Goal: Task Accomplishment & Management: Complete application form

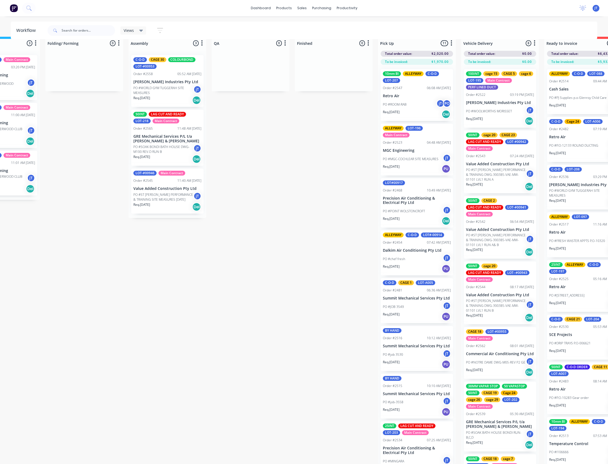
drag, startPoint x: 472, startPoint y: 275, endPoint x: 524, endPoint y: 283, distance: 52.7
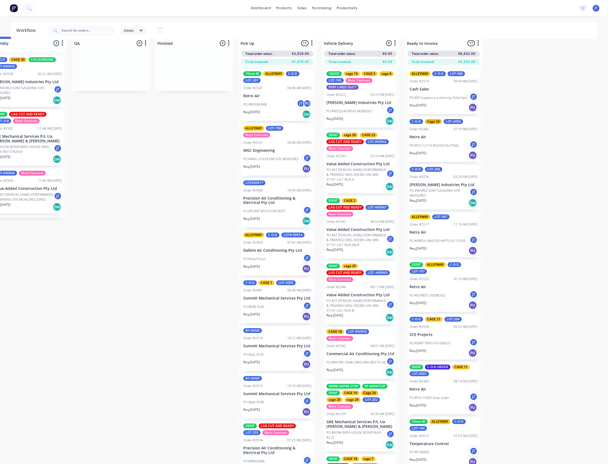
scroll to position [15, 0]
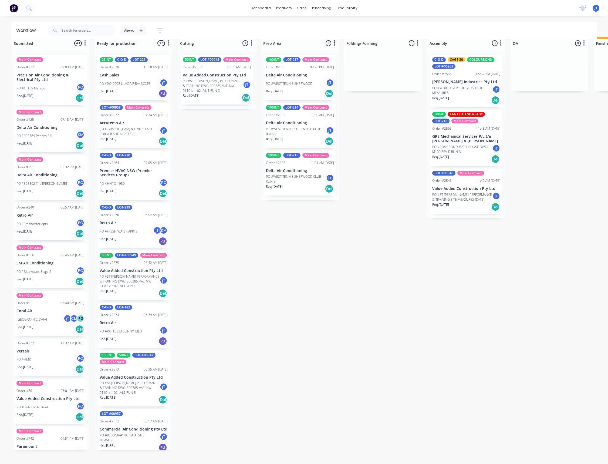
drag, startPoint x: 368, startPoint y: 275, endPoint x: 292, endPoint y: 277, distance: 76.7
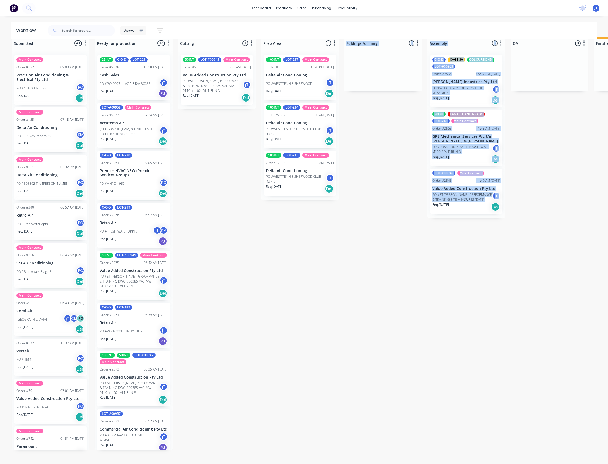
drag, startPoint x: 358, startPoint y: 228, endPoint x: 381, endPoint y: 290, distance: 65.6
click at [381, 290] on div "Submitted 43 Summaries Total order value Invoiced to date To be invoiced Main C…" at bounding box center [524, 250] width 1057 height 427
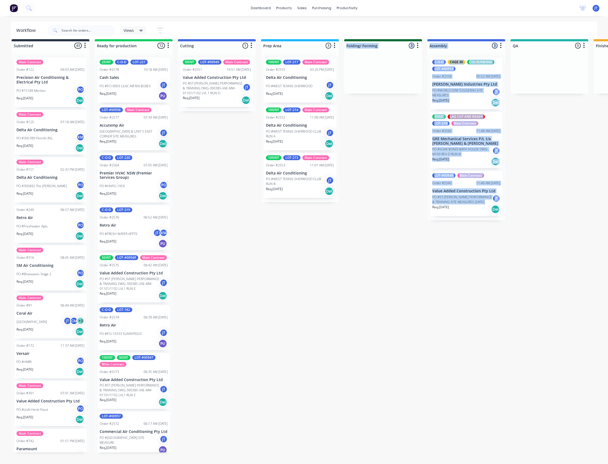
scroll to position [0, 0]
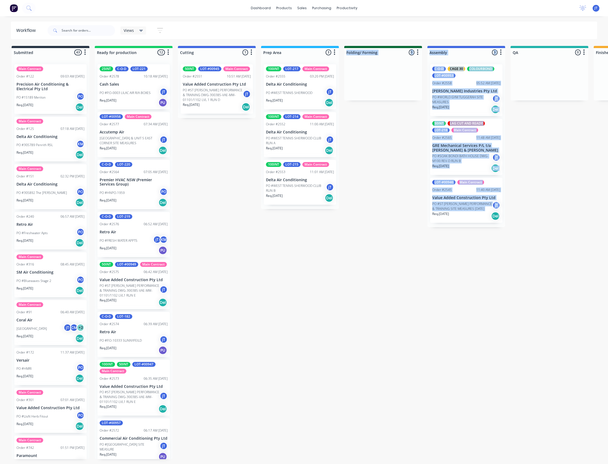
drag, startPoint x: 381, startPoint y: 287, endPoint x: 376, endPoint y: 262, distance: 25.5
click at [389, 297] on div "Submitted 43 Summaries Total order value Invoiced to date To be invoiced Main C…" at bounding box center [524, 259] width 1057 height 427
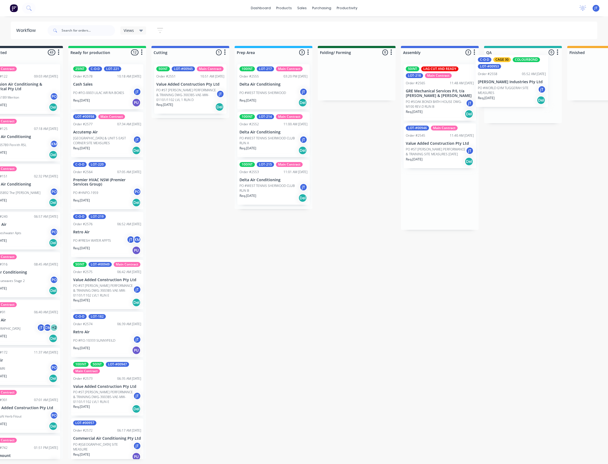
drag, startPoint x: 464, startPoint y: 84, endPoint x: 511, endPoint y: 75, distance: 48.1
click at [511, 75] on div "Submitted 43 Summaries Total order value Invoiced to date To be invoiced Main C…" at bounding box center [497, 259] width 1057 height 427
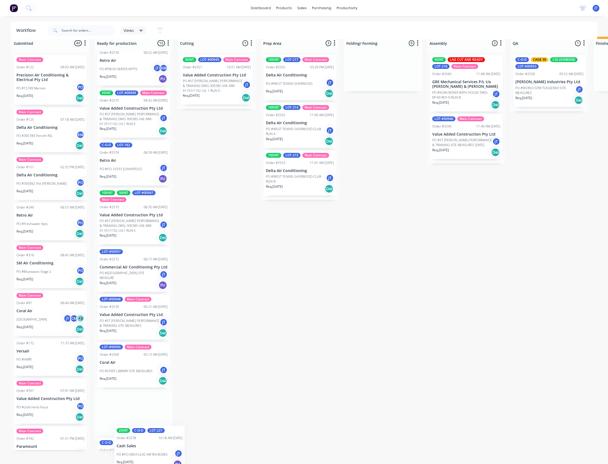
scroll to position [212, 0]
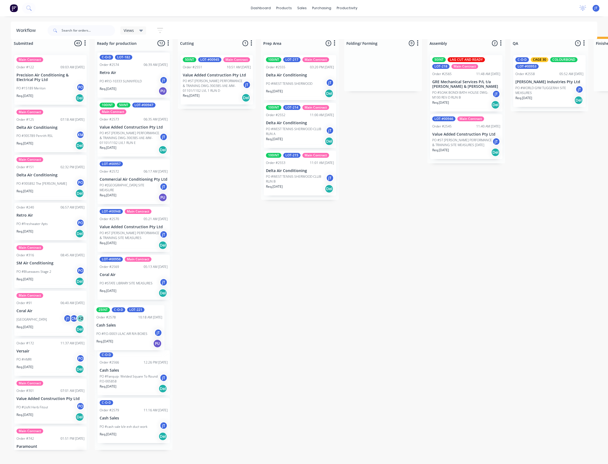
drag, startPoint x: 99, startPoint y: 88, endPoint x: 123, endPoint y: 331, distance: 244.0
click at [123, 331] on div "25INT C-O-D LOT-221 Order #2578 10:18 AM [DATE] Cash Sales PO #P.O-0003 LILAC A…" at bounding box center [134, 250] width 78 height 399
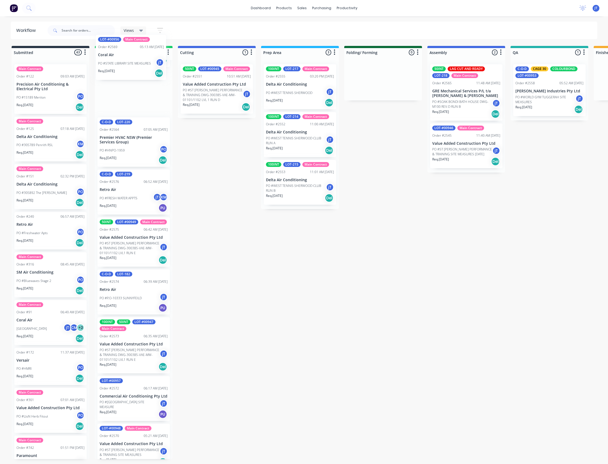
scroll to position [0, 0]
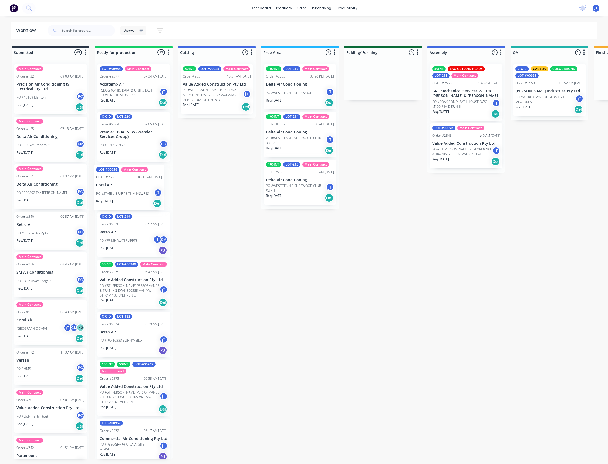
drag, startPoint x: 123, startPoint y: 292, endPoint x: 120, endPoint y: 198, distance: 94.0
click at [120, 198] on div "LOT-#00958 Main Contract Order #2577 07:34 AM [DATE] Accutemp Air [GEOGRAPHIC_D…" at bounding box center [134, 259] width 78 height 399
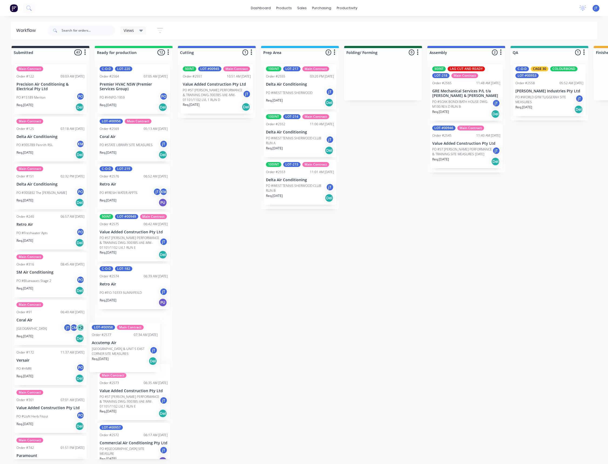
drag, startPoint x: 134, startPoint y: 85, endPoint x: 124, endPoint y: 343, distance: 258.6
click at [124, 343] on div "LOT-#00958 Main Contract Order #2577 07:34 AM [DATE] Accutemp Air [GEOGRAPHIC_D…" at bounding box center [134, 259] width 78 height 399
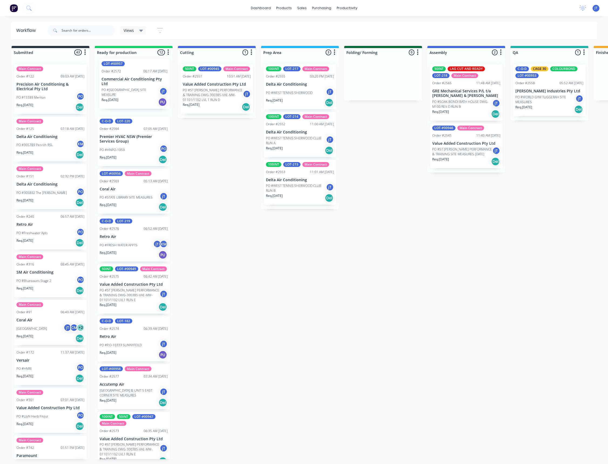
drag, startPoint x: 130, startPoint y: 433, endPoint x: 132, endPoint y: 97, distance: 336.0
click at [132, 97] on div "C-O-D LOT-220 Order #2564 07:05 AM [DATE] Premier HVAC NSW (Premier Services Gr…" at bounding box center [134, 259] width 78 height 399
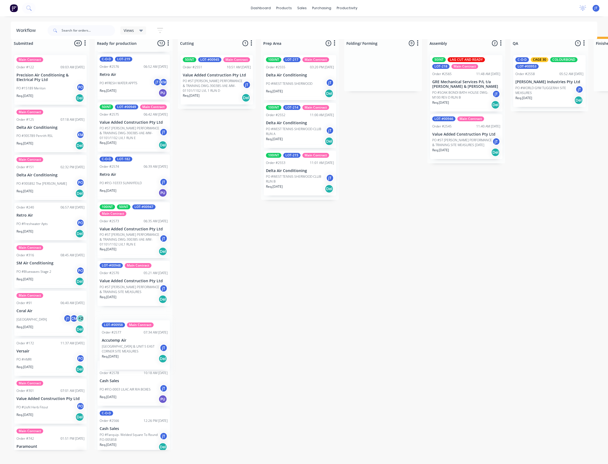
scroll to position [149, 0]
drag, startPoint x: 119, startPoint y: 262, endPoint x: 117, endPoint y: 342, distance: 80.0
click at [117, 342] on div "LOT-#00957 Order #2572 06:17 AM [DATE] Commercial Air Conditioning Pty Ltd [GEO…" at bounding box center [134, 250] width 78 height 399
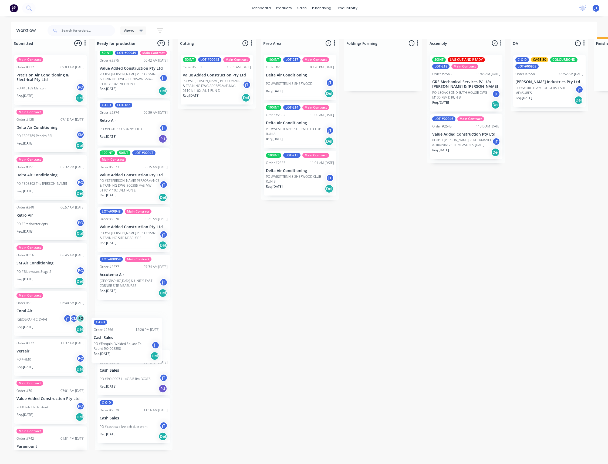
scroll to position [204, 0]
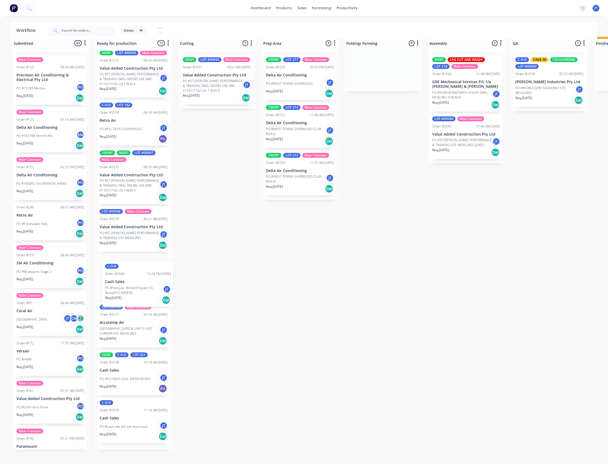
drag, startPoint x: 136, startPoint y: 413, endPoint x: 142, endPoint y: 294, distance: 118.4
click at [142, 294] on div "LOT-#00957 Order #2572 06:17 AM [DATE] Commercial Air Conditioning Pty Ltd [GEO…" at bounding box center [134, 250] width 78 height 399
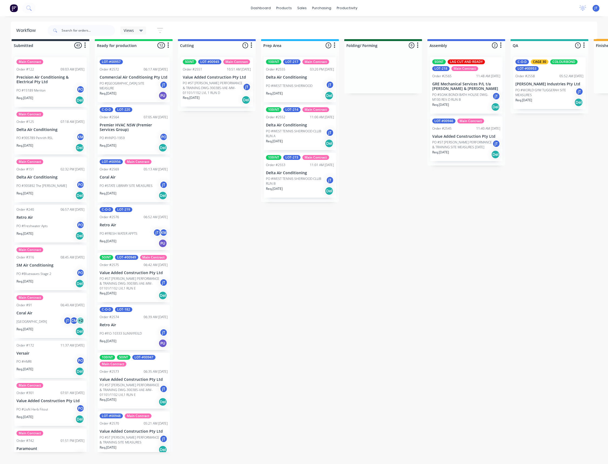
scroll to position [0, 0]
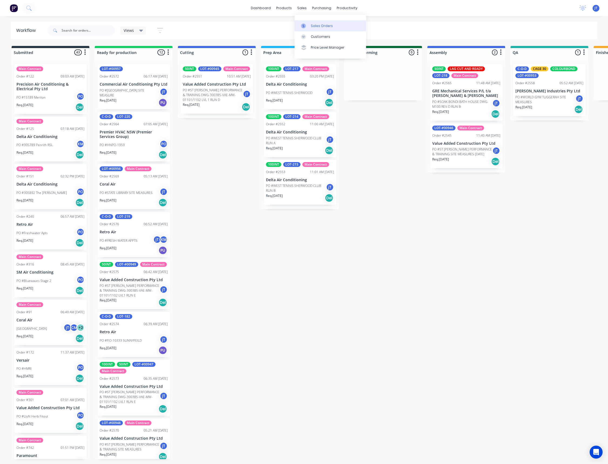
click at [327, 28] on div "Sales Orders" at bounding box center [322, 25] width 22 height 5
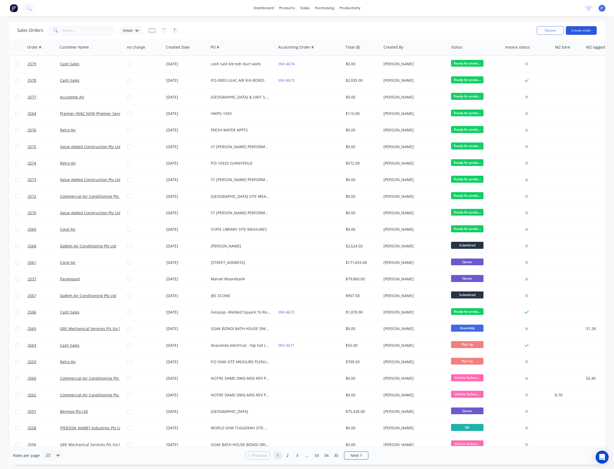
click at [574, 33] on button "Create order" at bounding box center [581, 30] width 31 height 9
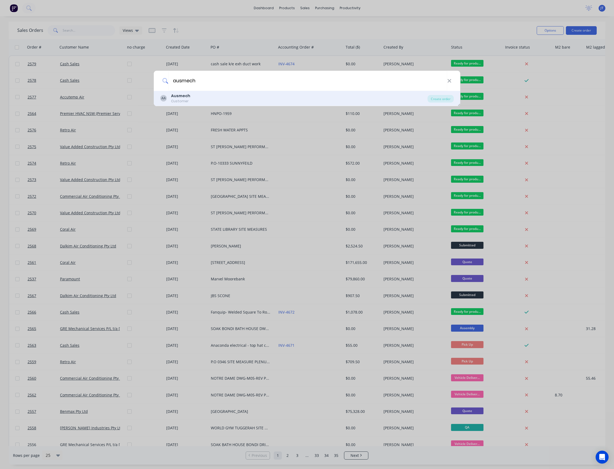
type input "ausmech"
click at [337, 97] on div "AA Ausmech Customer" at bounding box center [293, 98] width 267 height 11
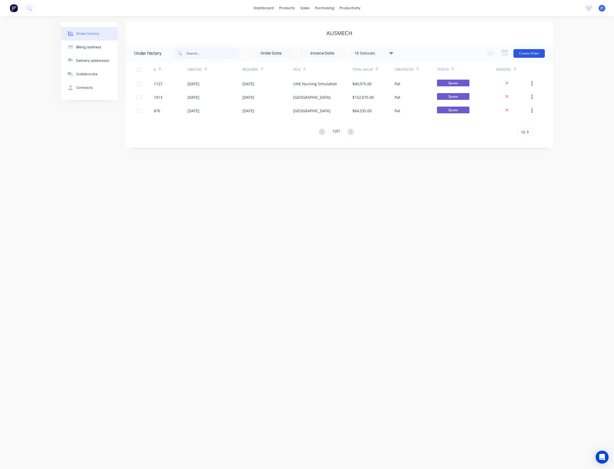
click at [537, 55] on button "Create Order" at bounding box center [528, 53] width 31 height 9
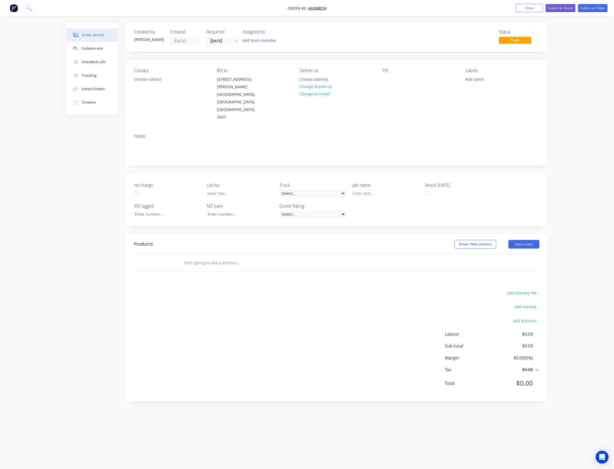
click at [274, 44] on div "Add team member" at bounding box center [270, 41] width 54 height 8
click at [272, 43] on button "Add team member" at bounding box center [260, 40] width 40 height 7
click at [273, 41] on button "Add team member" at bounding box center [260, 40] width 40 height 7
click at [271, 73] on div "[PERSON_NAME] (You)" at bounding box center [286, 71] width 54 height 6
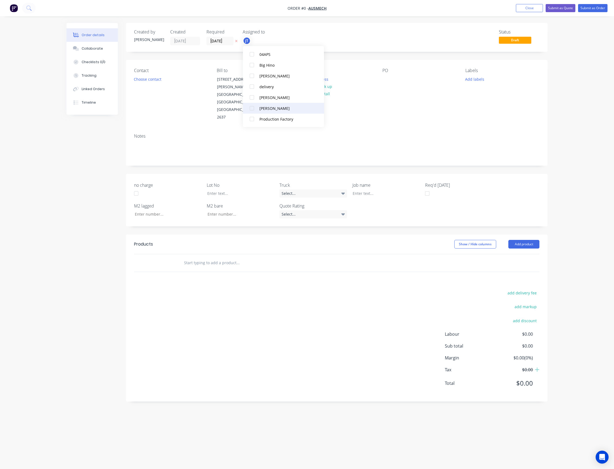
click at [275, 105] on button "Pat O'Mullane" at bounding box center [283, 108] width 81 height 11
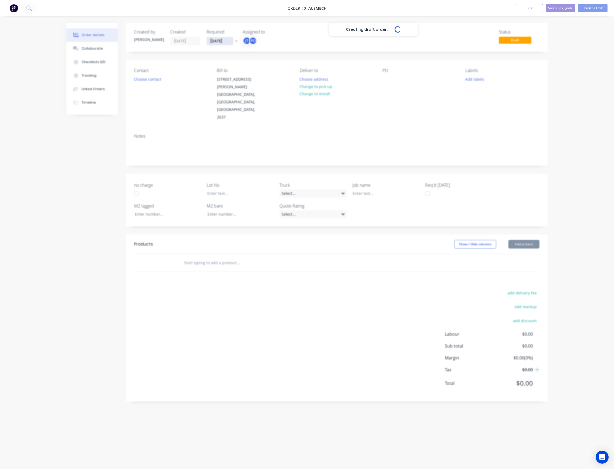
click at [226, 42] on div "Creating draft order... Loading... Order details Collaborate Checklists 0/0 Tra…" at bounding box center [307, 224] width 492 height 403
click at [226, 40] on input "[DATE]" at bounding box center [220, 41] width 26 height 8
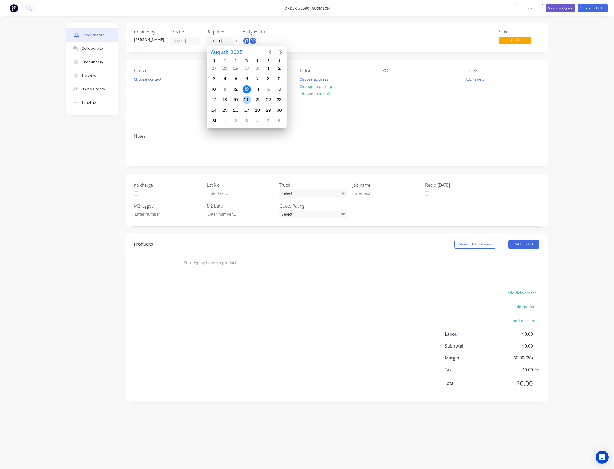
click at [245, 99] on div "20" at bounding box center [247, 100] width 8 height 8
type input "20/08/25"
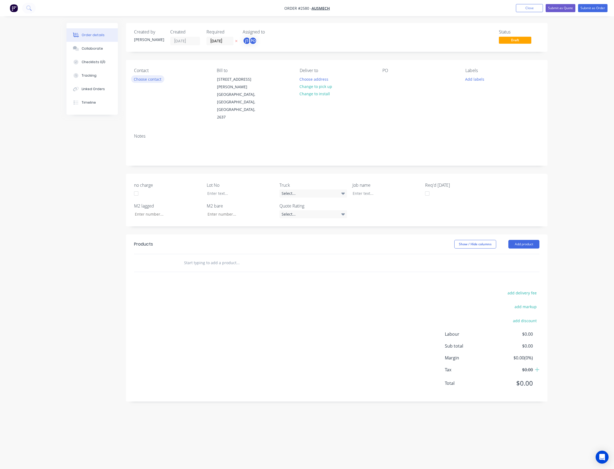
click at [152, 76] on button "Choose contact" at bounding box center [147, 78] width 33 height 7
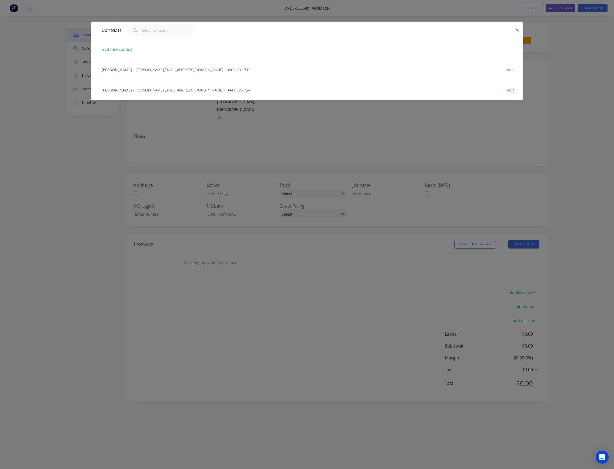
click at [159, 68] on span "- j.sonius@ausmech.com.au - 0404 491 713" at bounding box center [191, 69] width 117 height 5
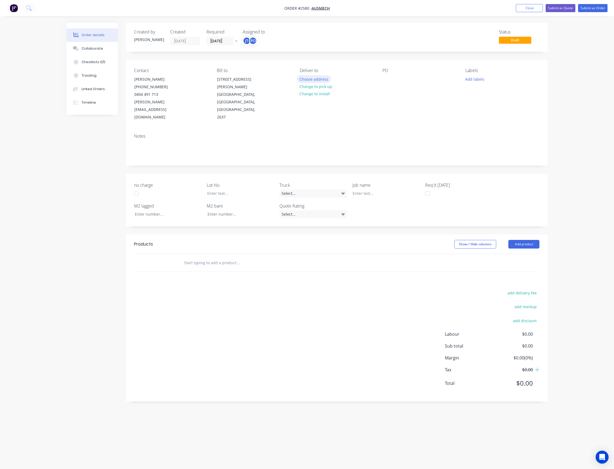
click at [323, 79] on button "Choose address" at bounding box center [314, 78] width 35 height 7
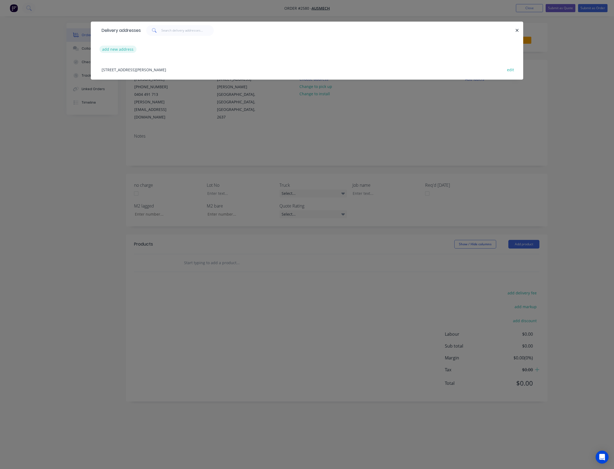
click at [127, 47] on button "add new address" at bounding box center [117, 49] width 37 height 7
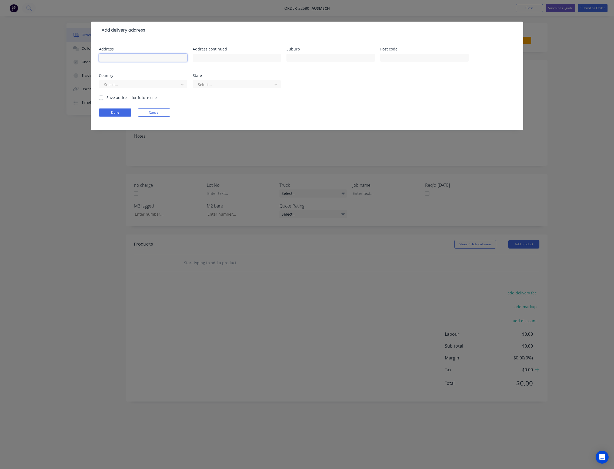
click at [124, 55] on input "text" at bounding box center [143, 58] width 88 height 8
type input "8-16 Watt ST"
click at [302, 55] on input "text" at bounding box center [330, 58] width 88 height 8
type input "Gosford"
click at [408, 60] on input "text" at bounding box center [424, 58] width 88 height 8
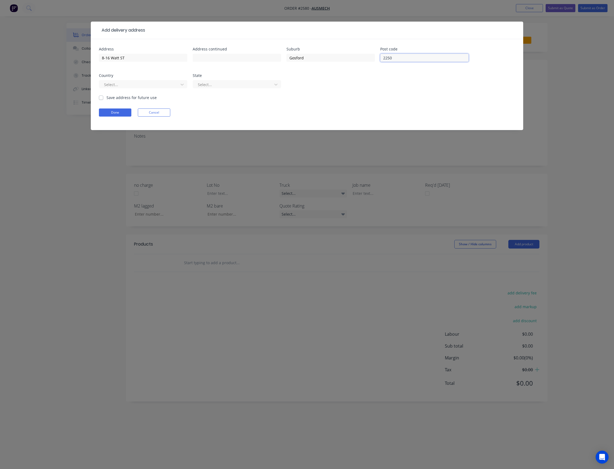
type input "2250"
click at [225, 80] on div "Select..." at bounding box center [237, 87] width 88 height 16
click at [223, 86] on div at bounding box center [233, 84] width 72 height 7
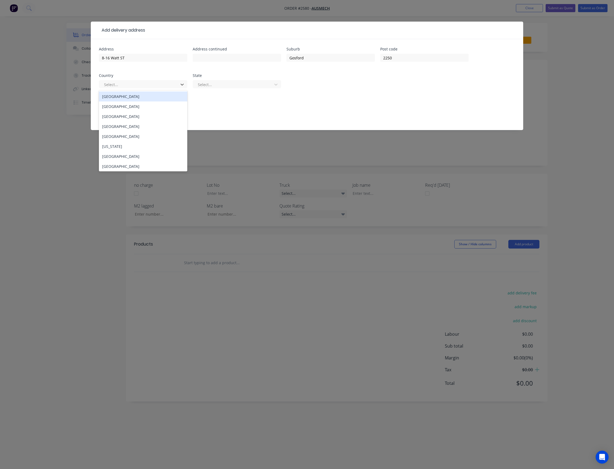
drag, startPoint x: 159, startPoint y: 84, endPoint x: 149, endPoint y: 94, distance: 13.7
click at [159, 85] on div at bounding box center [139, 84] width 72 height 7
drag, startPoint x: 150, startPoint y: 95, endPoint x: 179, endPoint y: 90, distance: 29.2
click at [151, 95] on div "Australia" at bounding box center [143, 97] width 88 height 10
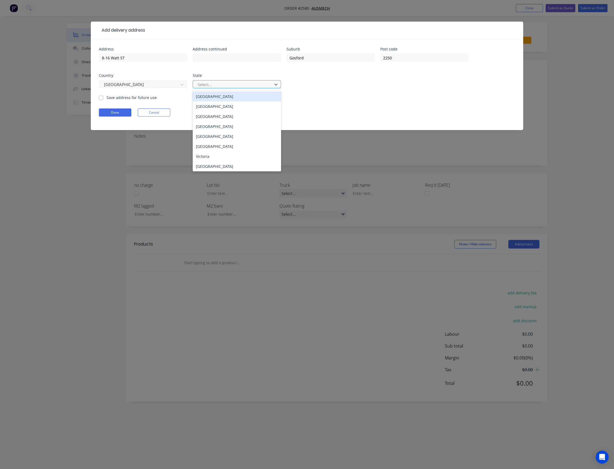
click at [200, 85] on div at bounding box center [233, 84] width 72 height 7
click at [227, 106] on div "New South Wales" at bounding box center [237, 107] width 88 height 10
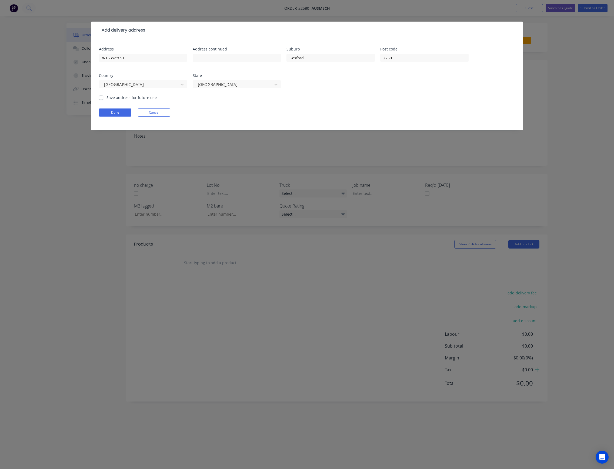
click at [120, 97] on label "Save address for future use" at bounding box center [131, 98] width 50 height 6
click at [103, 97] on input "Save address for future use" at bounding box center [101, 97] width 4 height 5
checkbox input "true"
click at [122, 113] on button "Done" at bounding box center [115, 113] width 32 height 8
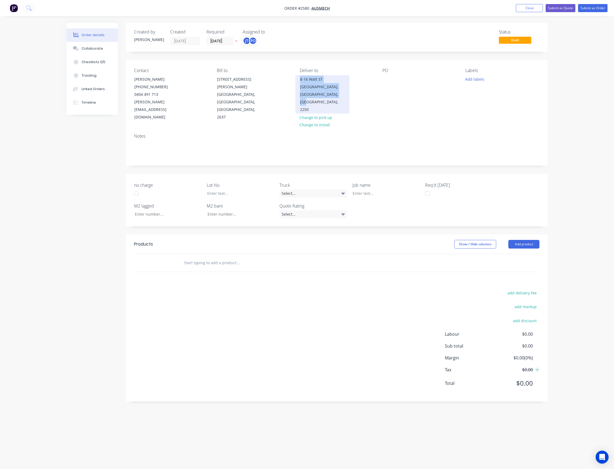
drag, startPoint x: 343, startPoint y: 96, endPoint x: 297, endPoint y: 80, distance: 48.5
click at [297, 80] on div "8-16 Watt ST Gosford, New South Wales, Australia, 2250" at bounding box center [322, 94] width 54 height 38
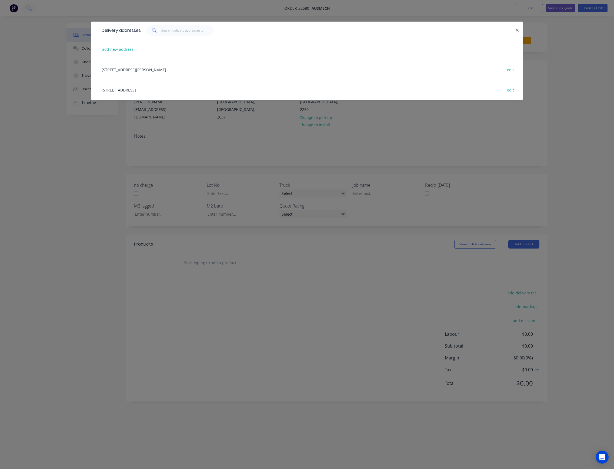
click at [365, 110] on div "Delivery addresses add new address Unit 18, 85 Alfred Road, Chipping Norton, Ne…" at bounding box center [307, 234] width 614 height 469
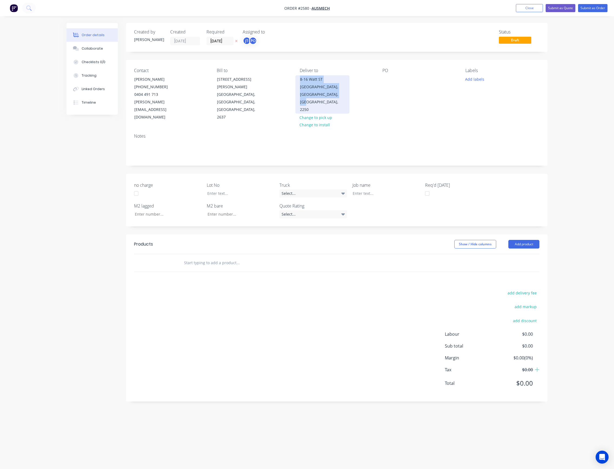
drag, startPoint x: 339, startPoint y: 93, endPoint x: 298, endPoint y: 82, distance: 42.4
click at [298, 82] on div "8-16 Watt ST Gosford, New South Wales, Australia, 2250" at bounding box center [322, 94] width 54 height 38
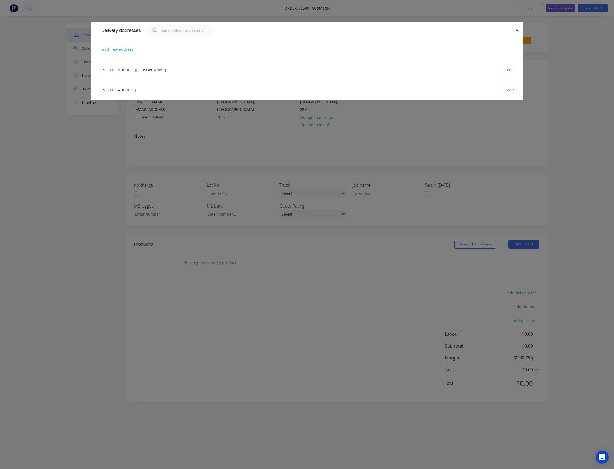
click at [356, 105] on div "Delivery addresses add new address Unit 18, 85 Alfred Road, Chipping Norton, Ne…" at bounding box center [307, 65] width 432 height 86
click at [344, 105] on div "Delivery addresses add new address Unit 18, 85 Alfred Road, Chipping Norton, Ne…" at bounding box center [307, 65] width 432 height 86
click at [365, 122] on div "Delivery addresses add new address Unit 18, 85 Alfred Road, Chipping Norton, Ne…" at bounding box center [307, 234] width 614 height 469
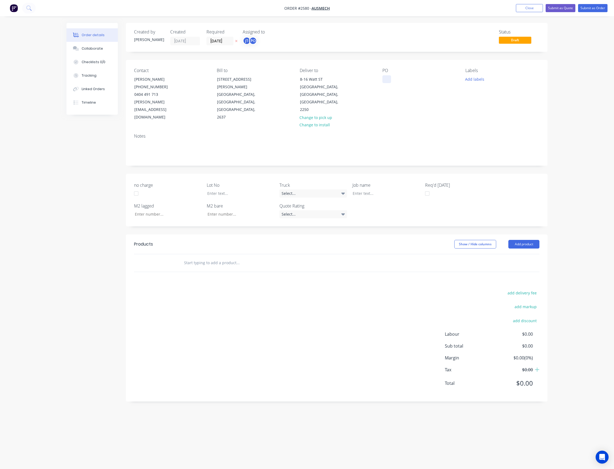
click at [386, 79] on div at bounding box center [386, 79] width 9 height 8
drag, startPoint x: 403, startPoint y: 82, endPoint x: 406, endPoint y: 80, distance: 3.2
click at [406, 80] on div "8-16 Watt sT Gosford j5558" at bounding box center [410, 79] width 57 height 8
click at [406, 79] on div "8-16 Watt sT Gosford j5558" at bounding box center [410, 79] width 57 height 8
click at [423, 79] on div "8-16 Watt ST Gosford j5558" at bounding box center [403, 79] width 43 height 8
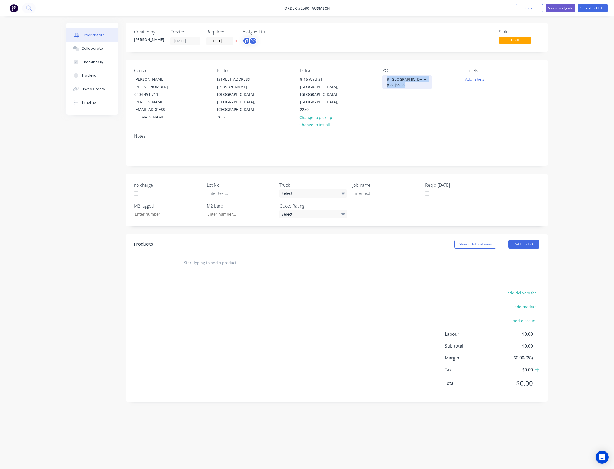
drag, startPoint x: 410, startPoint y: 84, endPoint x: 385, endPoint y: 79, distance: 25.6
click at [385, 79] on div "8-16 Watt ST Gosford p.o- j5558" at bounding box center [406, 82] width 49 height 14
copy div "8-16 Watt ST Gosford p.o- j5558"
click at [376, 190] on div at bounding box center [382, 194] width 68 height 8
paste div
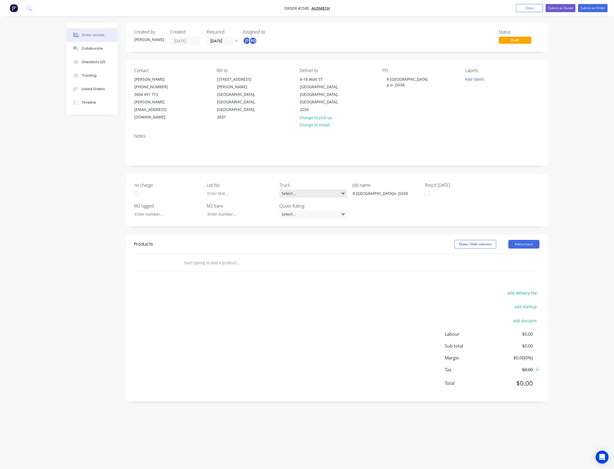
click at [306, 190] on div "Select..." at bounding box center [313, 194] width 68 height 8
click at [292, 210] on div "005" at bounding box center [289, 211] width 10 height 7
click at [481, 82] on button "Add labels" at bounding box center [474, 78] width 25 height 7
click at [488, 92] on input "text" at bounding box center [509, 95] width 56 height 11
type input "main"
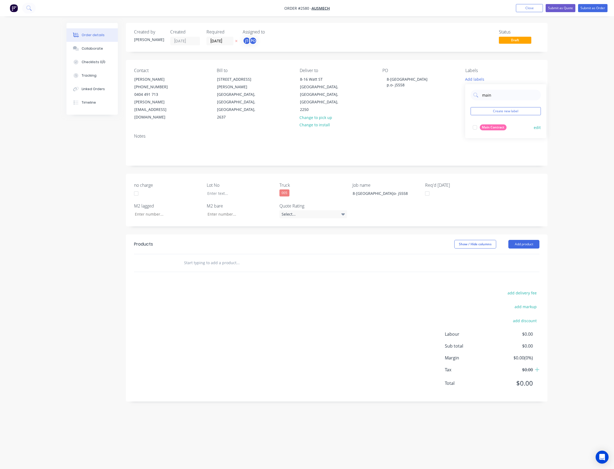
click at [486, 127] on div "Main Contract" at bounding box center [492, 127] width 27 height 6
click at [195, 258] on input "text" at bounding box center [238, 263] width 108 height 11
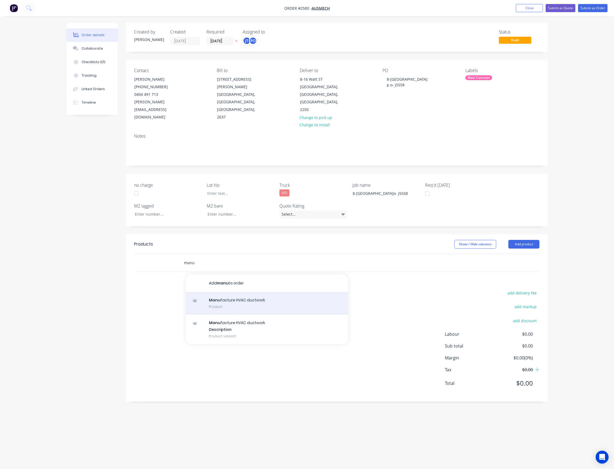
type input "manu"
click at [224, 292] on div "Manu facture HVAC ductwork Product" at bounding box center [267, 303] width 162 height 23
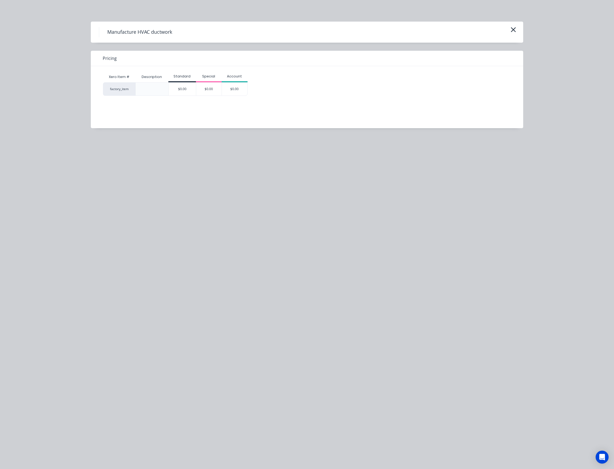
drag, startPoint x: 180, startPoint y: 87, endPoint x: 182, endPoint y: 90, distance: 3.6
click at [180, 87] on div "$0.00" at bounding box center [182, 89] width 27 height 13
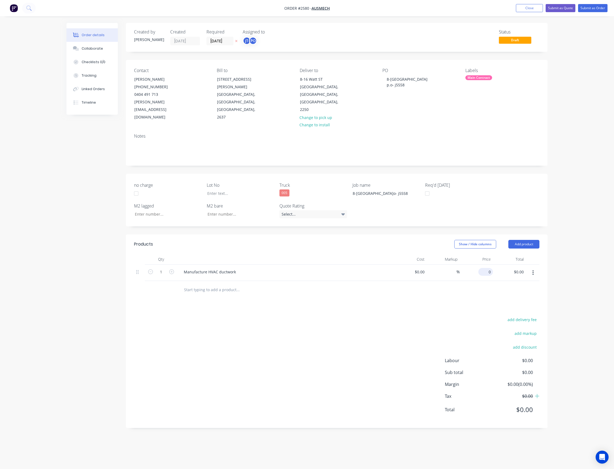
click at [488, 268] on input "0" at bounding box center [486, 272] width 12 height 8
type input "$3,445.00"
click at [447, 284] on div at bounding box center [336, 290] width 405 height 18
type input "$3,445.00"
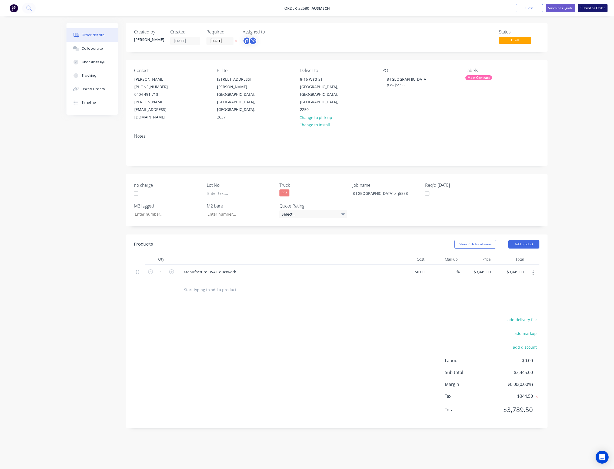
click at [594, 9] on button "Submit as Order" at bounding box center [592, 8] width 29 height 8
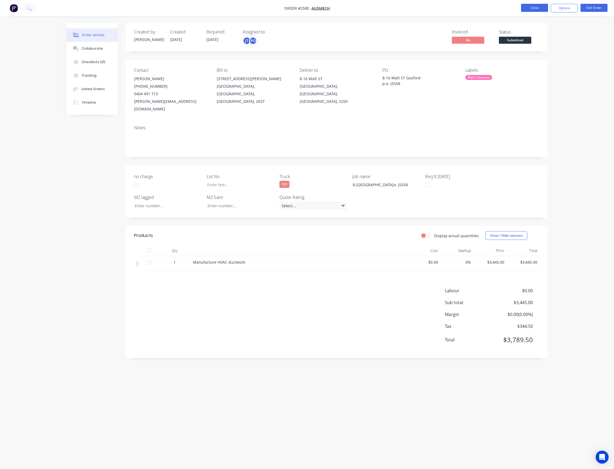
click at [527, 9] on button "Close" at bounding box center [534, 8] width 27 height 8
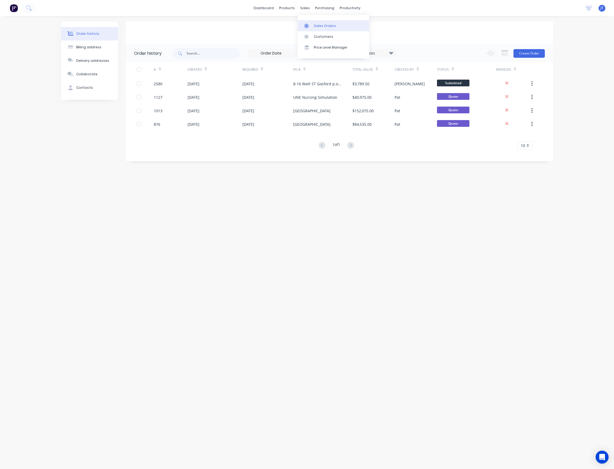
click at [318, 28] on div "Sales Orders" at bounding box center [325, 25] width 22 height 5
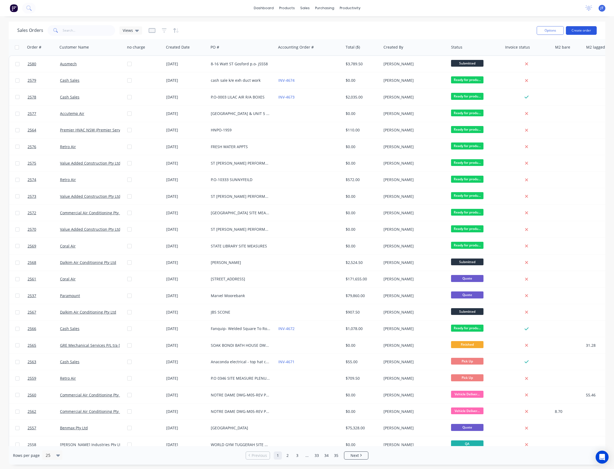
click at [587, 31] on button "Create order" at bounding box center [581, 30] width 31 height 9
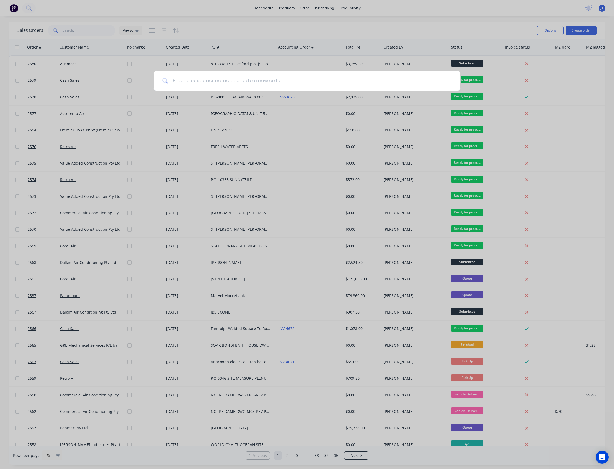
click at [390, 89] on input at bounding box center [309, 81] width 283 height 20
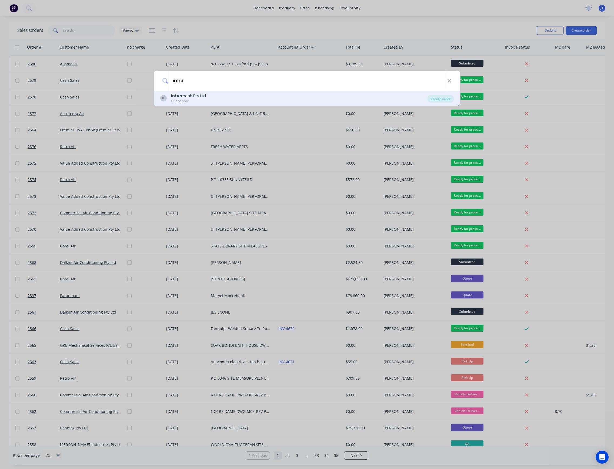
type input "inter"
click at [351, 97] on div "IL Inter mech Pty Ltd Customer" at bounding box center [293, 98] width 267 height 11
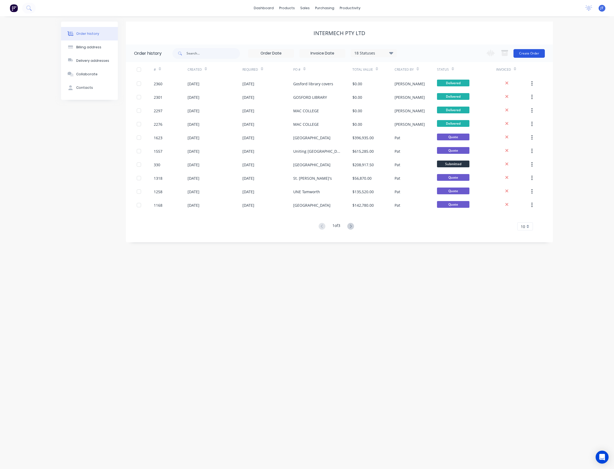
click at [529, 55] on button "Create Order" at bounding box center [528, 53] width 31 height 9
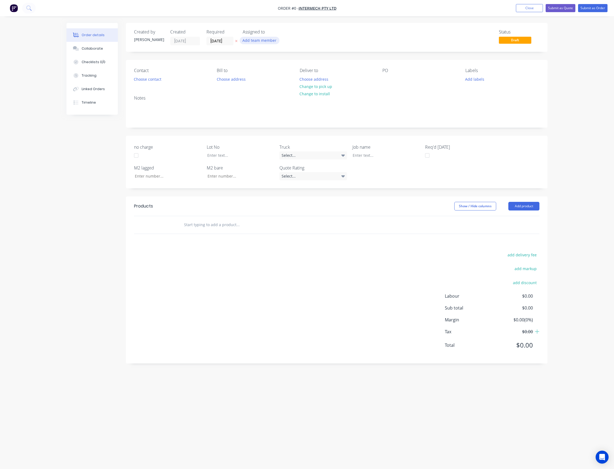
click at [262, 40] on button "Add team member" at bounding box center [260, 40] width 40 height 7
click at [268, 69] on div "[PERSON_NAME] (You)" at bounding box center [286, 71] width 54 height 6
click at [280, 108] on div "Pat O'Mullane" at bounding box center [286, 108] width 54 height 6
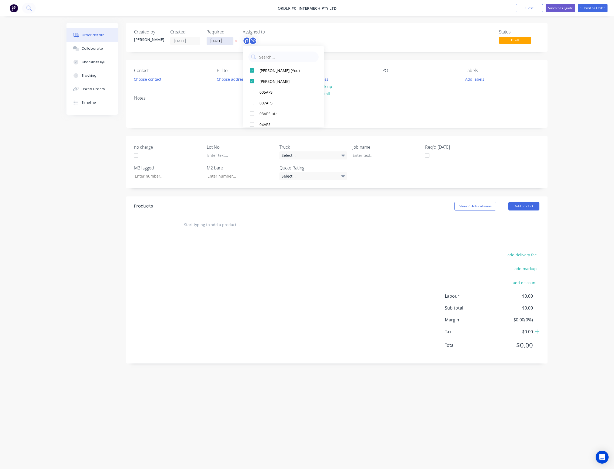
click at [220, 42] on div "Order details Collaborate Checklists 0/0 Tracking Linked Orders Timeline Order …" at bounding box center [307, 224] width 492 height 403
click at [232, 43] on input "[DATE]" at bounding box center [220, 41] width 26 height 8
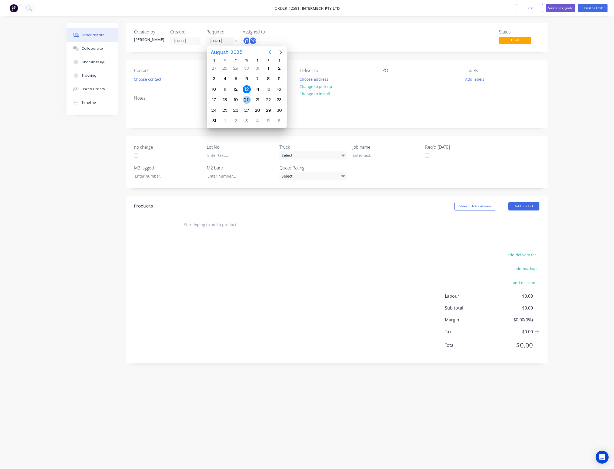
click at [243, 97] on div "20" at bounding box center [246, 100] width 11 height 10
type input "20/08/25"
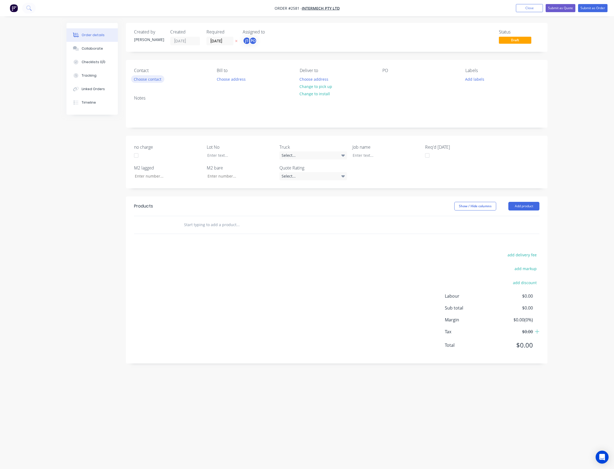
click at [151, 79] on button "Choose contact" at bounding box center [147, 78] width 33 height 7
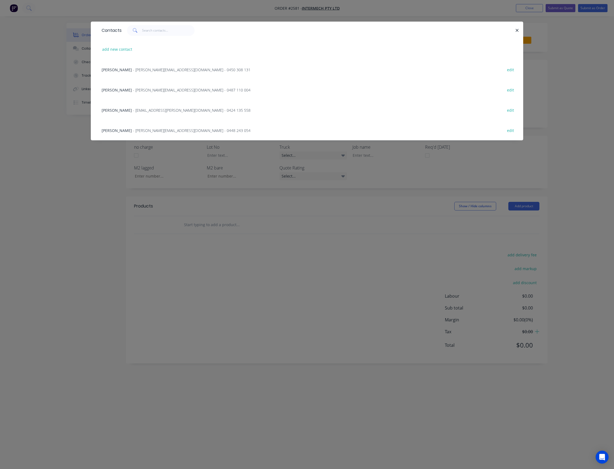
click at [158, 72] on span "- matt@intermech.com.au - 0450 308 131" at bounding box center [191, 69] width 117 height 5
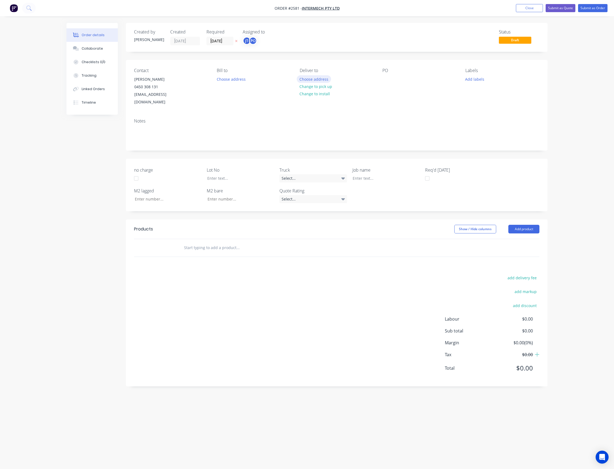
click at [315, 79] on button "Choose address" at bounding box center [314, 78] width 35 height 7
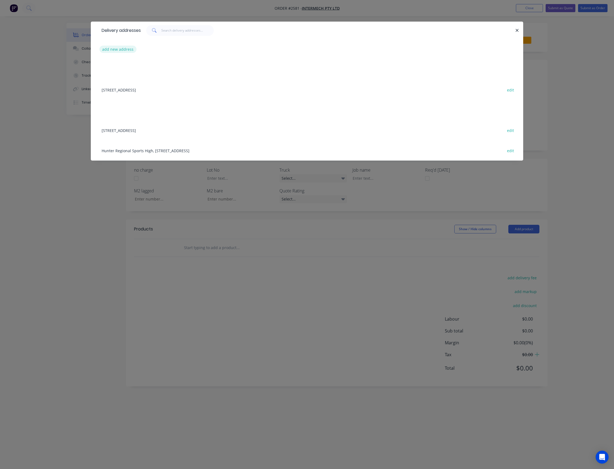
click at [124, 51] on button "add new address" at bounding box center [117, 49] width 37 height 7
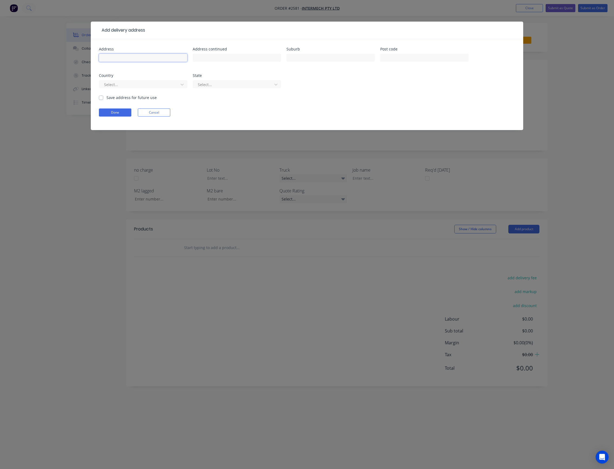
click at [115, 58] on input "text" at bounding box center [143, 58] width 88 height 8
type input "6"
type input "8-16 Watt St"
click at [352, 59] on input "text" at bounding box center [330, 58] width 88 height 8
type input "Gosford"
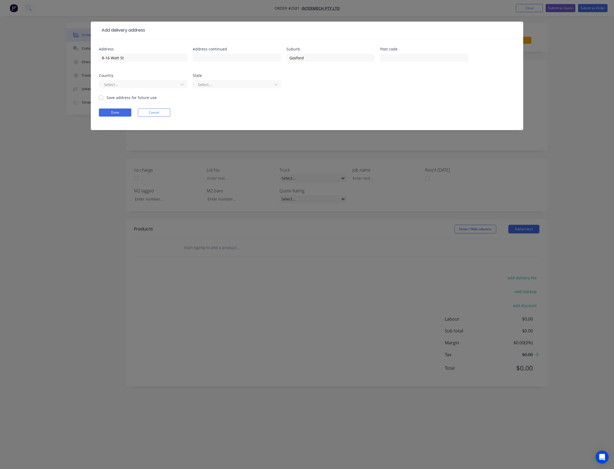
click at [413, 64] on div at bounding box center [424, 60] width 88 height 16
click at [419, 59] on input "text" at bounding box center [424, 58] width 88 height 8
type input "2250"
click at [130, 85] on div at bounding box center [139, 84] width 72 height 7
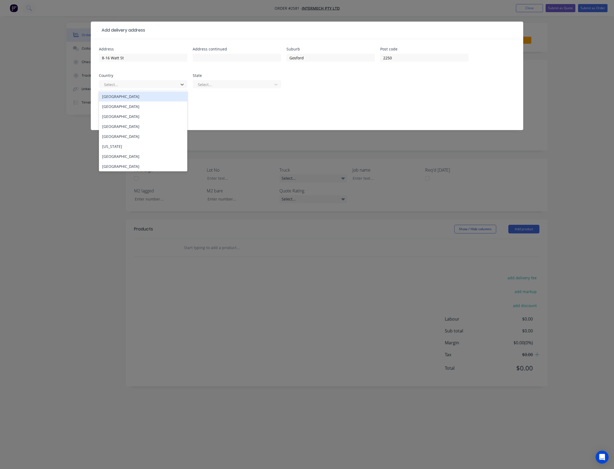
drag, startPoint x: 126, startPoint y: 97, endPoint x: 139, endPoint y: 93, distance: 14.4
click at [126, 97] on div "Australia" at bounding box center [143, 97] width 88 height 10
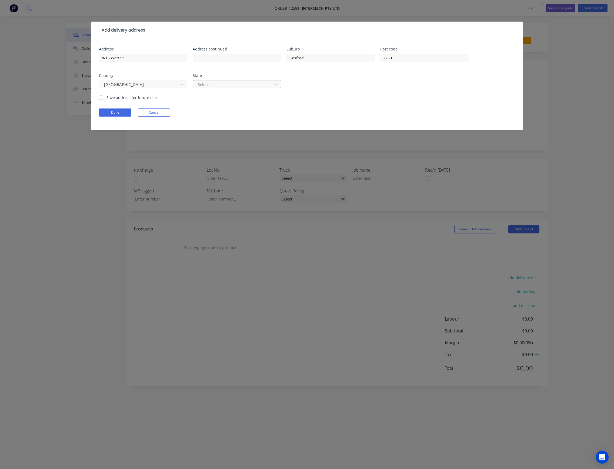
click at [204, 85] on div at bounding box center [233, 84] width 72 height 7
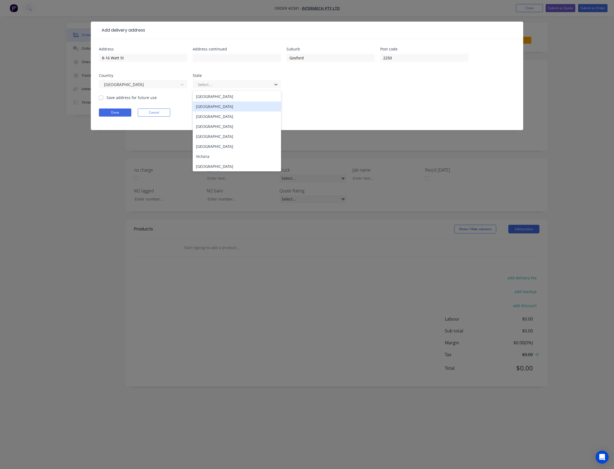
click at [223, 103] on div "New South Wales" at bounding box center [237, 107] width 88 height 10
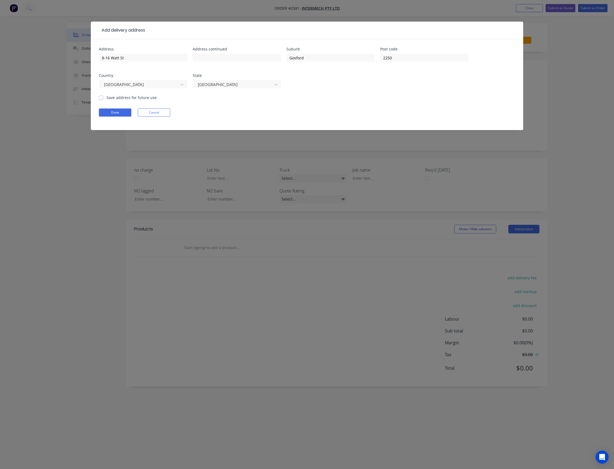
click at [146, 99] on label "Save address for future use" at bounding box center [131, 98] width 50 height 6
click at [103, 99] on input "Save address for future use" at bounding box center [101, 97] width 4 height 5
checkbox input "true"
click at [123, 110] on button "Done" at bounding box center [115, 113] width 32 height 8
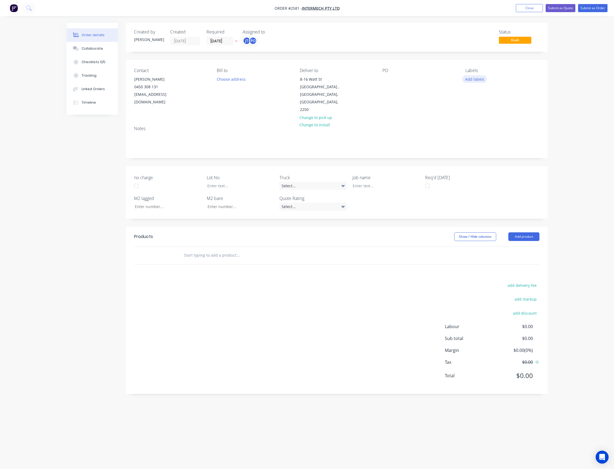
click at [474, 79] on button "Add labels" at bounding box center [474, 78] width 25 height 7
click at [489, 98] on input "text" at bounding box center [509, 95] width 56 height 11
type input "main"
click at [490, 126] on div "Main Contract" at bounding box center [492, 127] width 27 height 6
click at [203, 250] on input "text" at bounding box center [238, 255] width 108 height 11
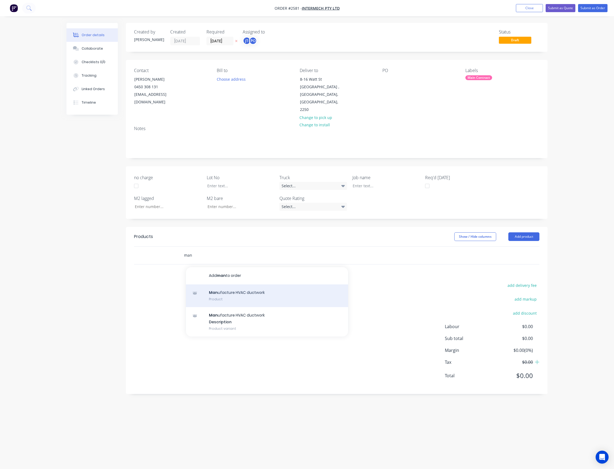
type input "man"
click at [234, 285] on div "Man ufacture HVAC ductwork Product" at bounding box center [267, 296] width 162 height 23
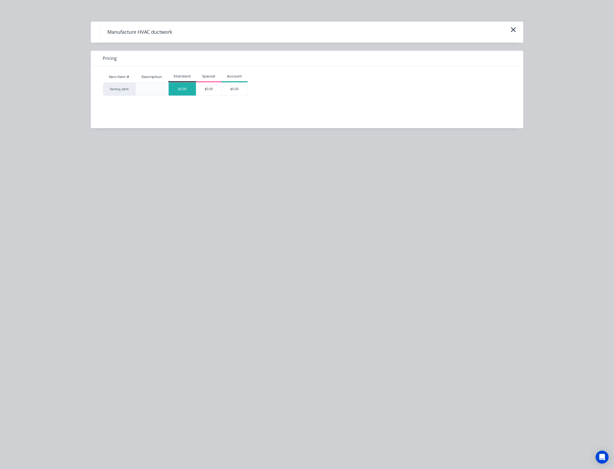
click at [189, 90] on div "$0.00" at bounding box center [182, 89] width 27 height 13
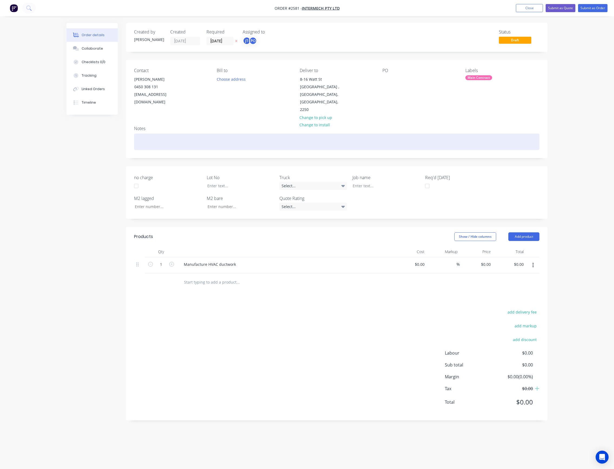
click at [173, 134] on div at bounding box center [336, 142] width 405 height 16
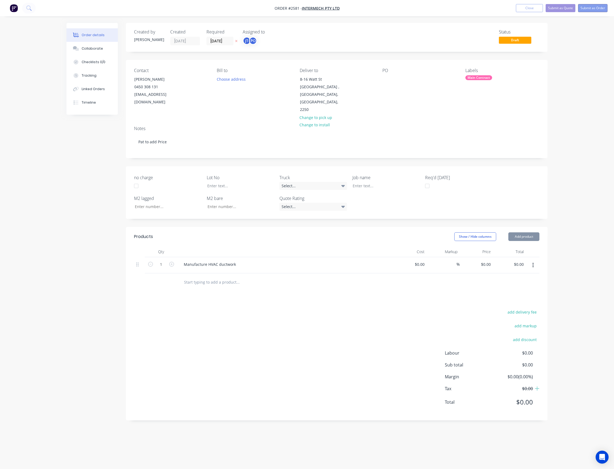
click at [589, 9] on button "Submit as Order" at bounding box center [592, 8] width 29 height 8
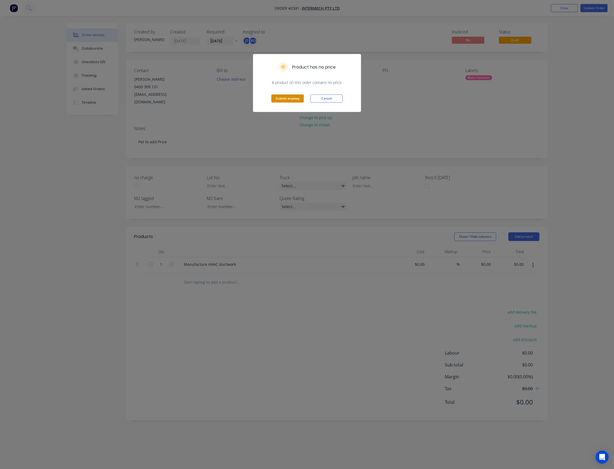
click at [299, 101] on button "Submit anyway" at bounding box center [287, 99] width 32 height 8
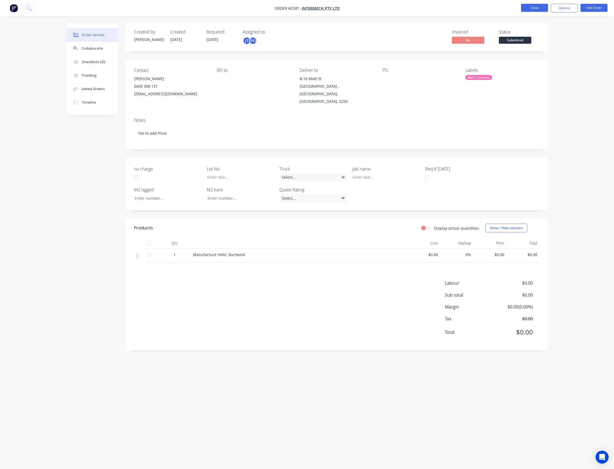
click at [536, 8] on button "Close" at bounding box center [534, 8] width 27 height 8
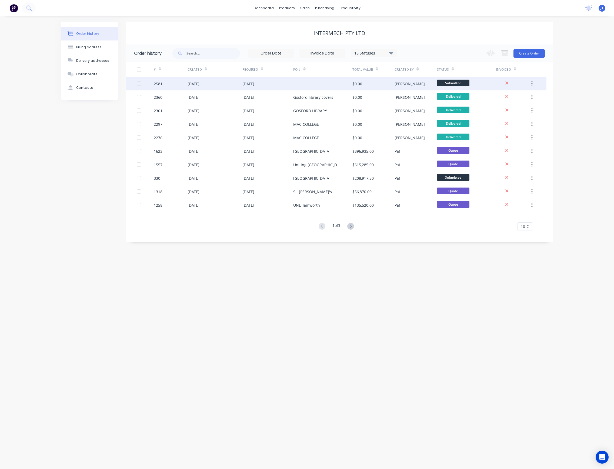
click at [254, 86] on div "20 Aug 2025" at bounding box center [248, 84] width 12 height 6
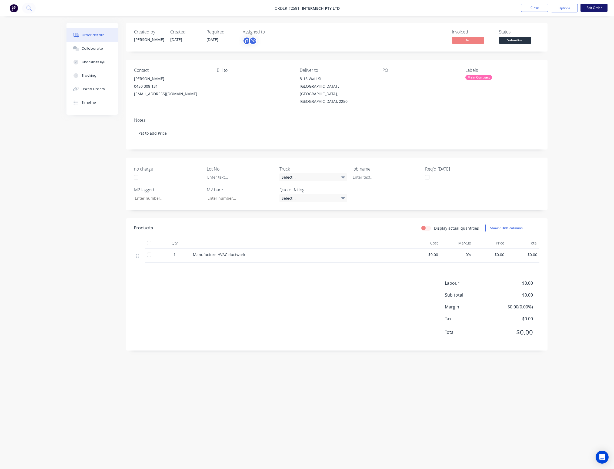
click at [592, 8] on button "Edit Order" at bounding box center [593, 8] width 27 height 8
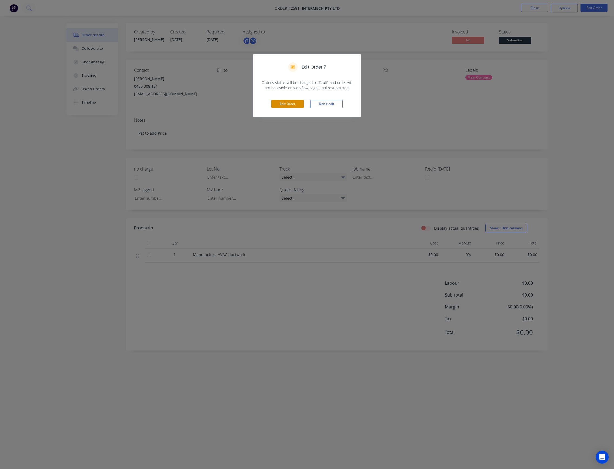
click at [291, 105] on button "Edit Order" at bounding box center [287, 104] width 32 height 8
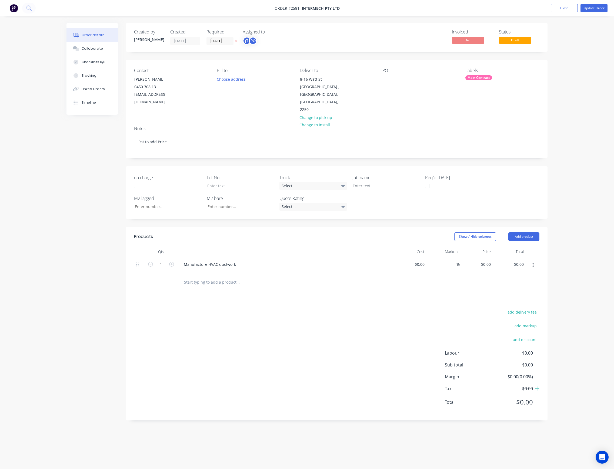
click at [387, 85] on div "PO" at bounding box center [419, 91] width 74 height 46
click at [389, 83] on div at bounding box center [386, 79] width 9 height 8
drag, startPoint x: 429, startPoint y: 79, endPoint x: 386, endPoint y: 85, distance: 43.3
click at [386, 85] on div "PO 8-16- Watt St Gosford" at bounding box center [419, 91] width 74 height 46
copy div "8-16- Watt St Gosford"
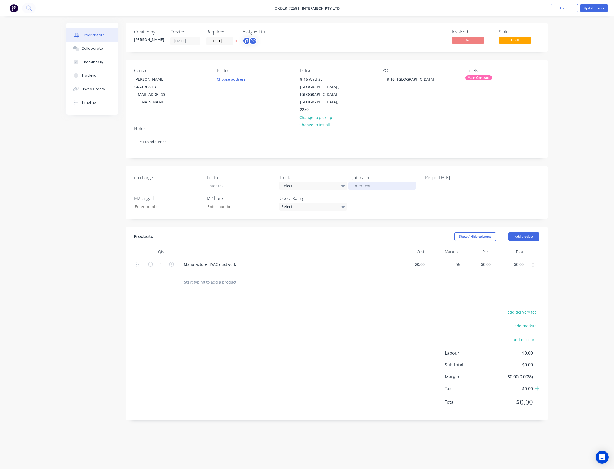
click at [389, 174] on div "Job name" at bounding box center [386, 182] width 68 height 16
click at [387, 182] on div at bounding box center [382, 186] width 68 height 8
paste div
click at [593, 5] on button "Update Order" at bounding box center [593, 8] width 27 height 8
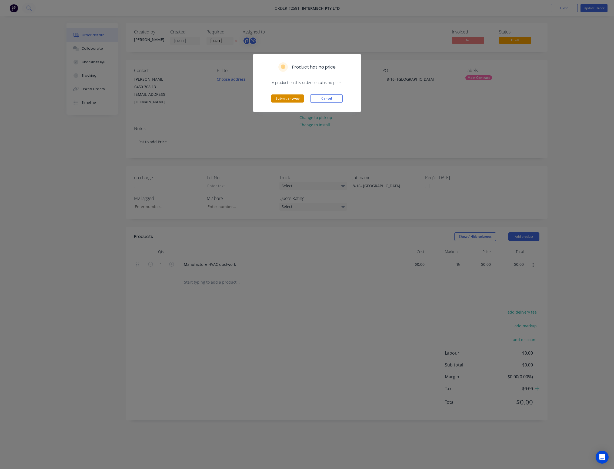
click at [298, 99] on button "Submit anyway" at bounding box center [287, 99] width 32 height 8
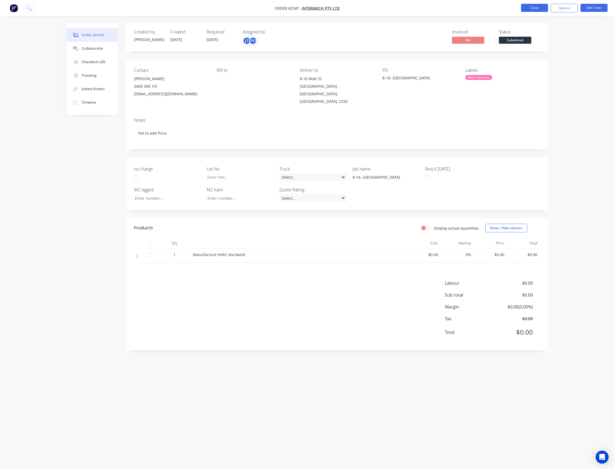
click at [537, 6] on button "Close" at bounding box center [534, 8] width 27 height 8
